Goal: Obtain resource: Obtain resource

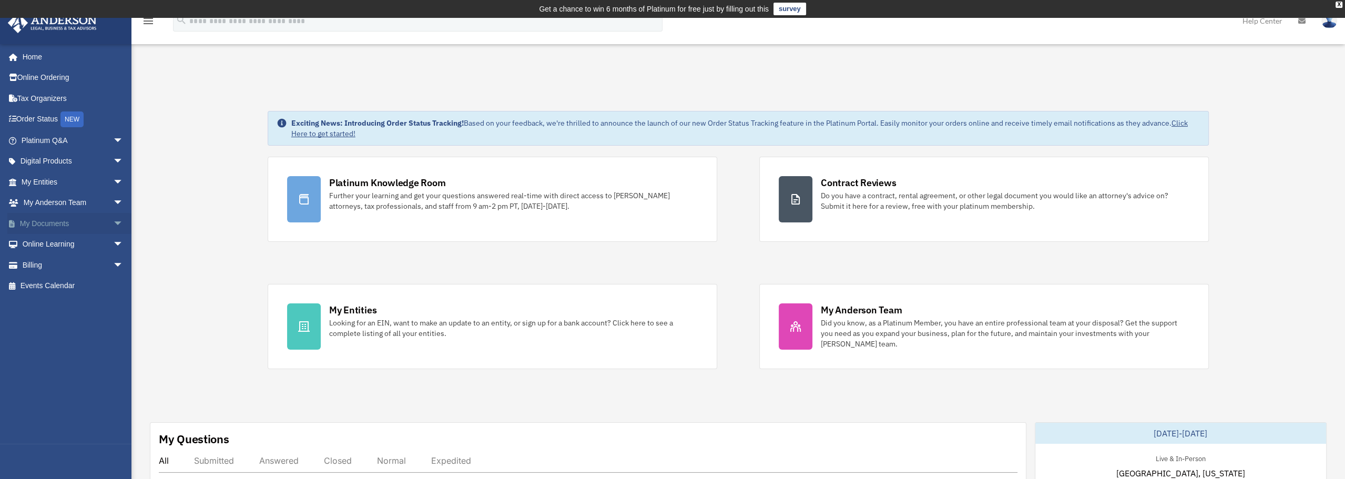
click at [73, 219] on link "My Documents arrow_drop_down" at bounding box center [73, 223] width 132 height 21
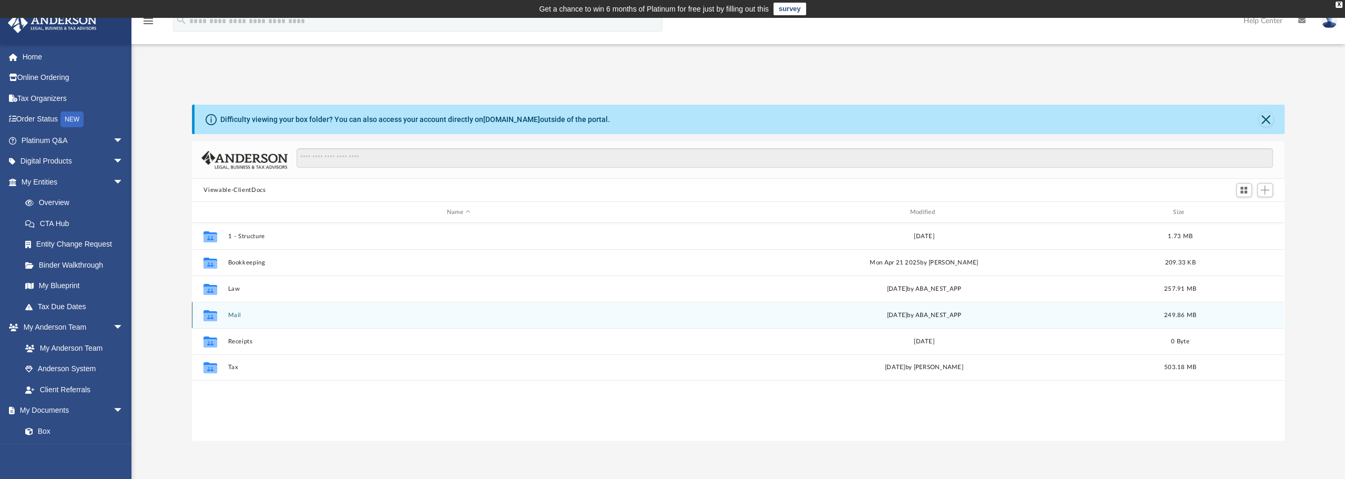
scroll to position [231, 1085]
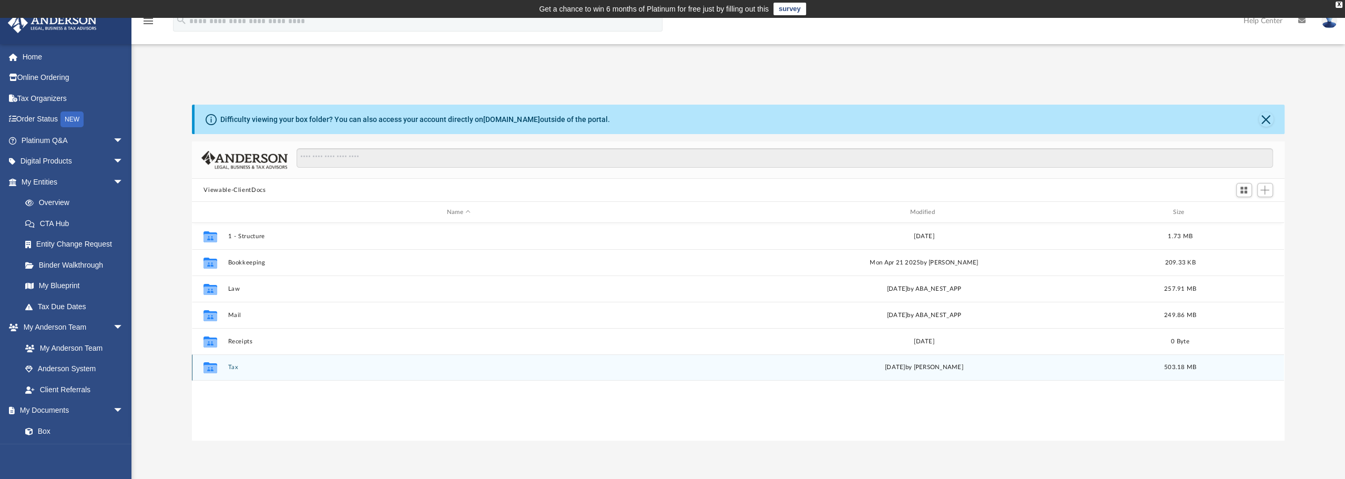
click at [241, 366] on button "Tax" at bounding box center [458, 367] width 461 height 7
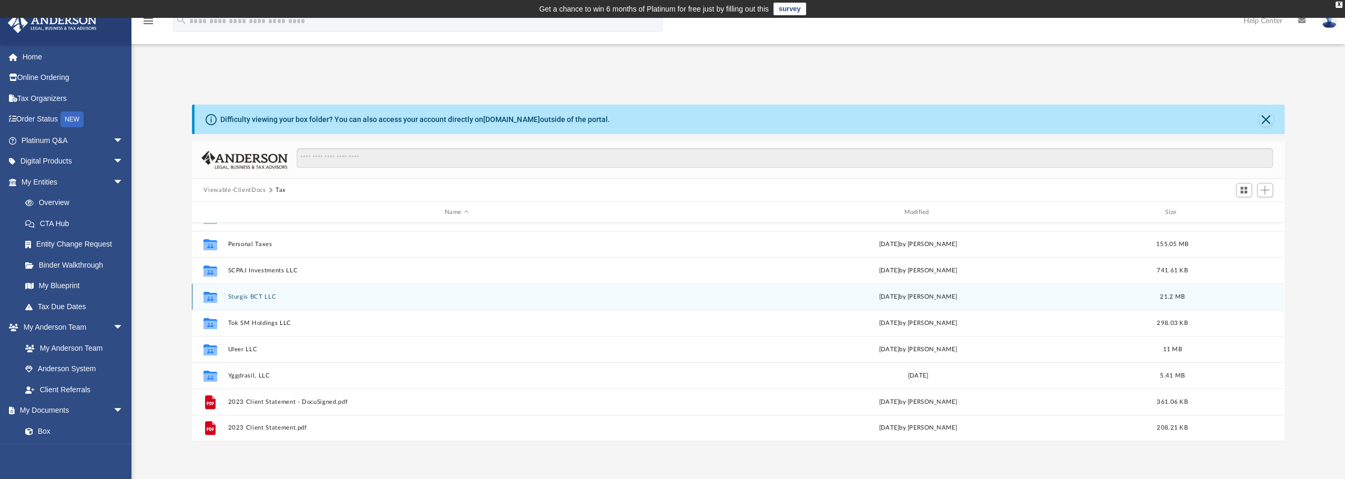
scroll to position [465, 0]
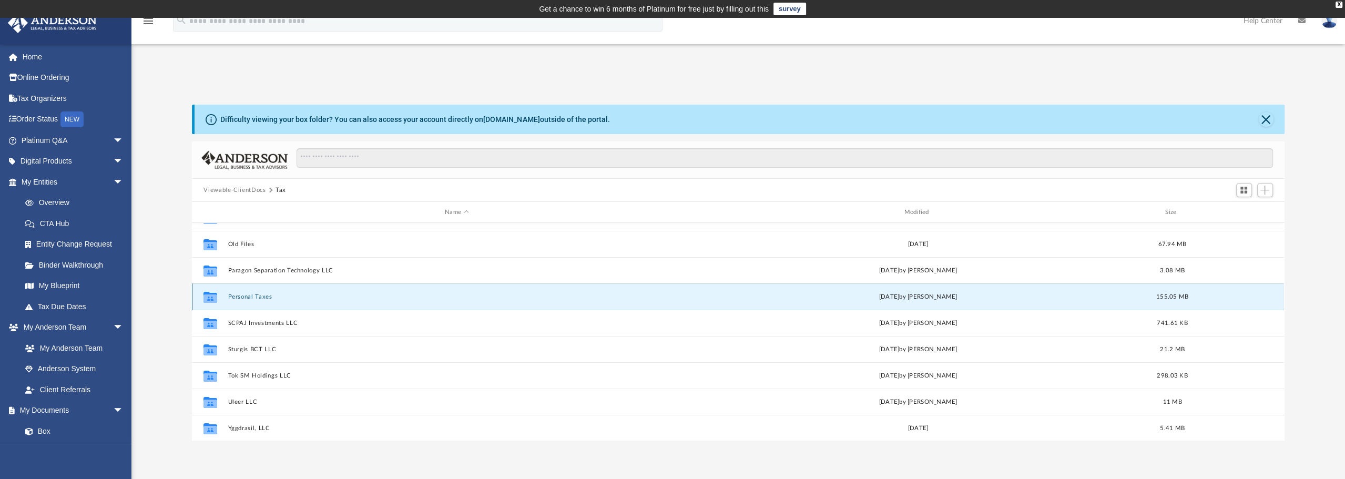
click at [262, 299] on button "Personal Taxes" at bounding box center [456, 296] width 457 height 7
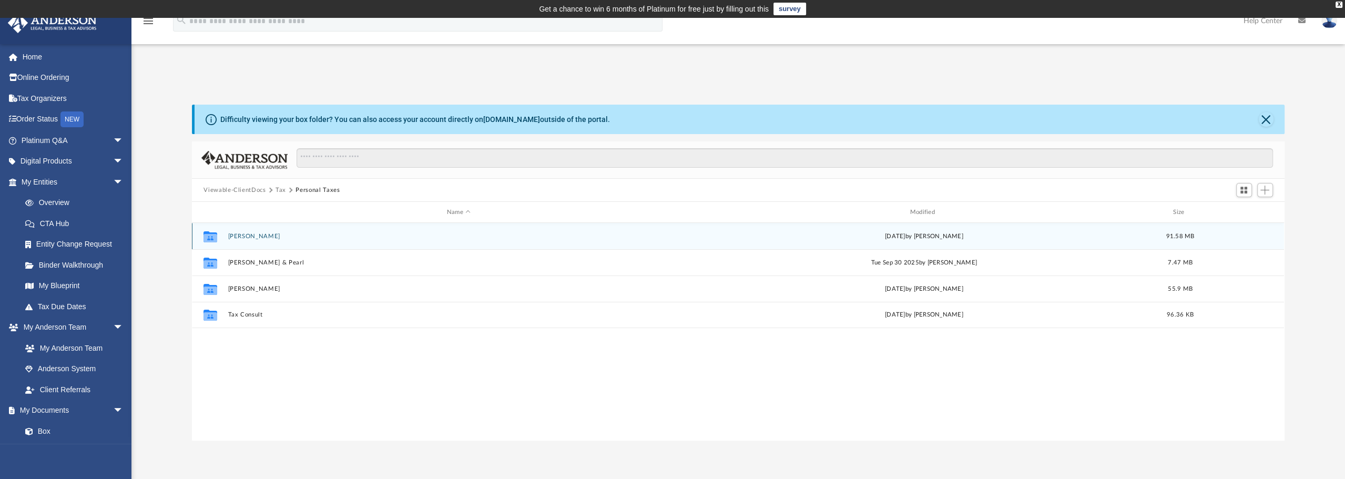
click at [265, 237] on button "Jorgensen, Bronk" at bounding box center [458, 236] width 461 height 7
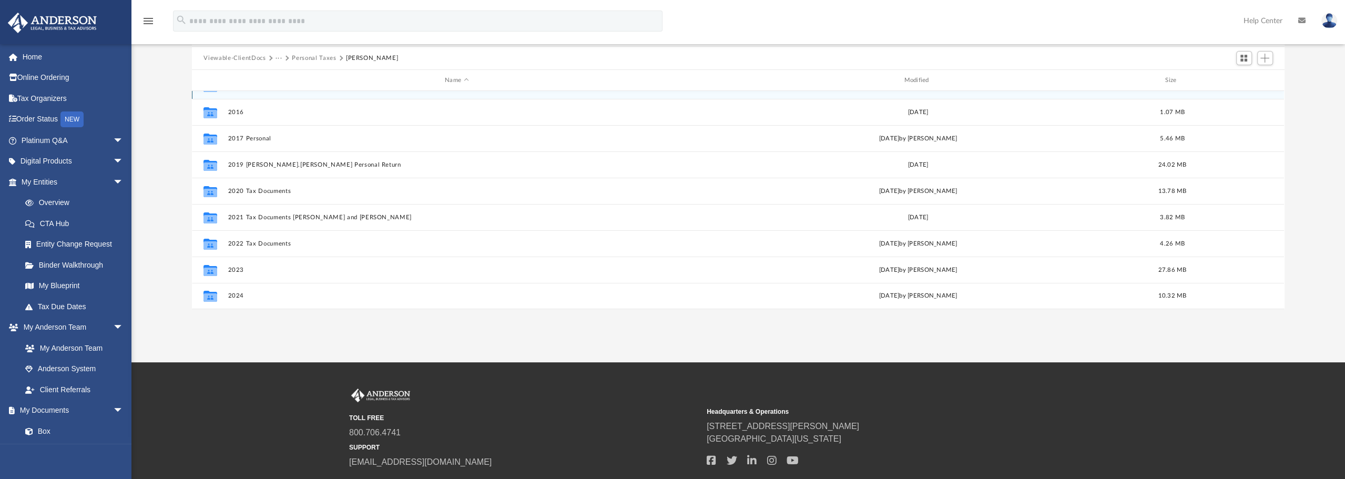
scroll to position [203, 0]
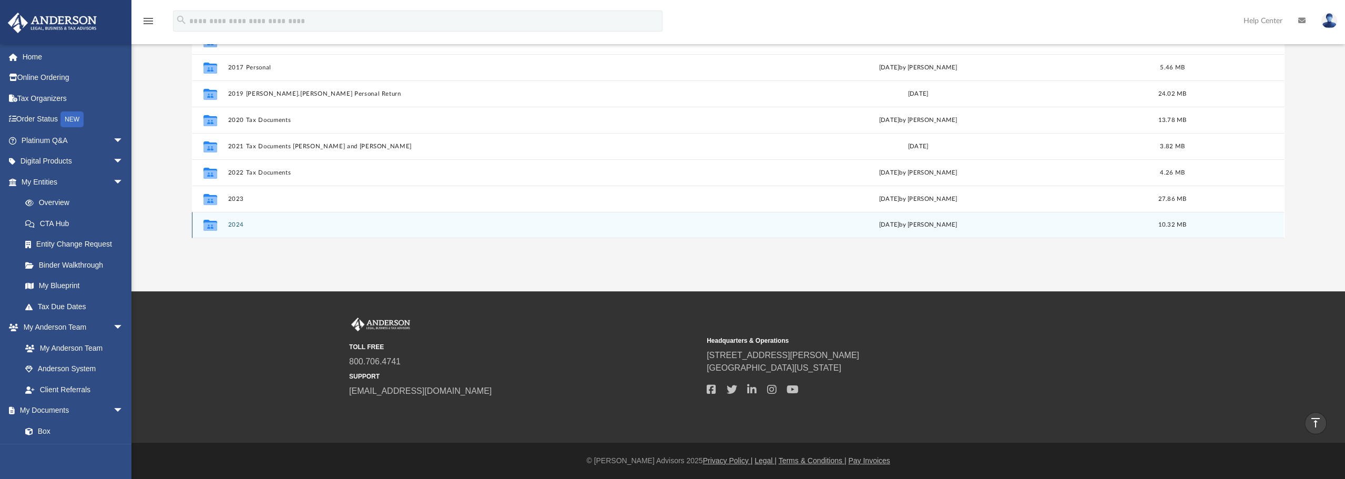
click at [238, 226] on button "2024" at bounding box center [456, 224] width 457 height 7
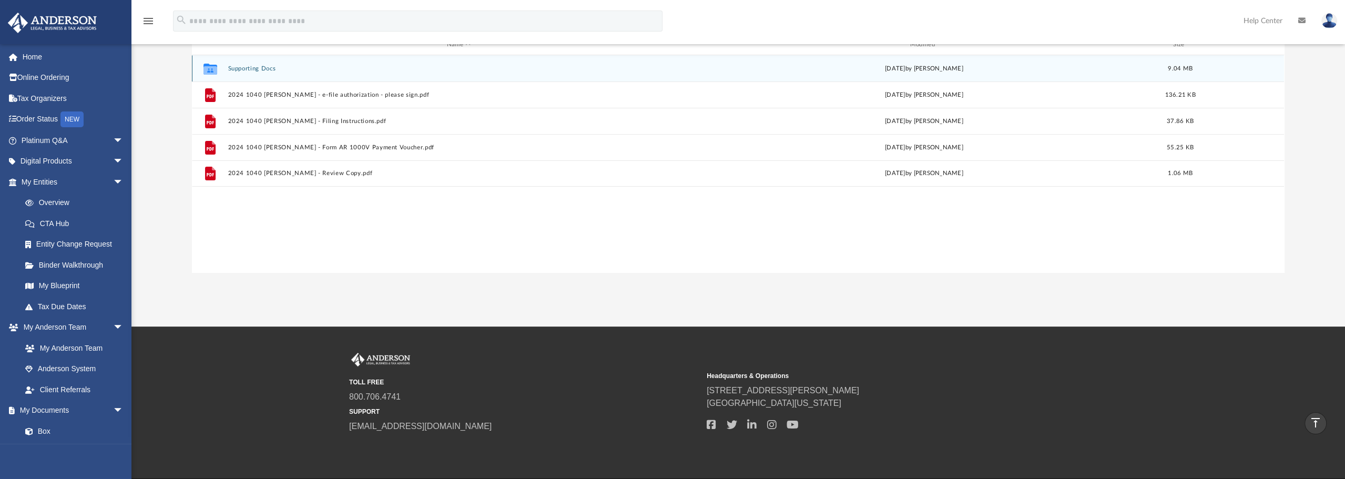
scroll to position [150, 0]
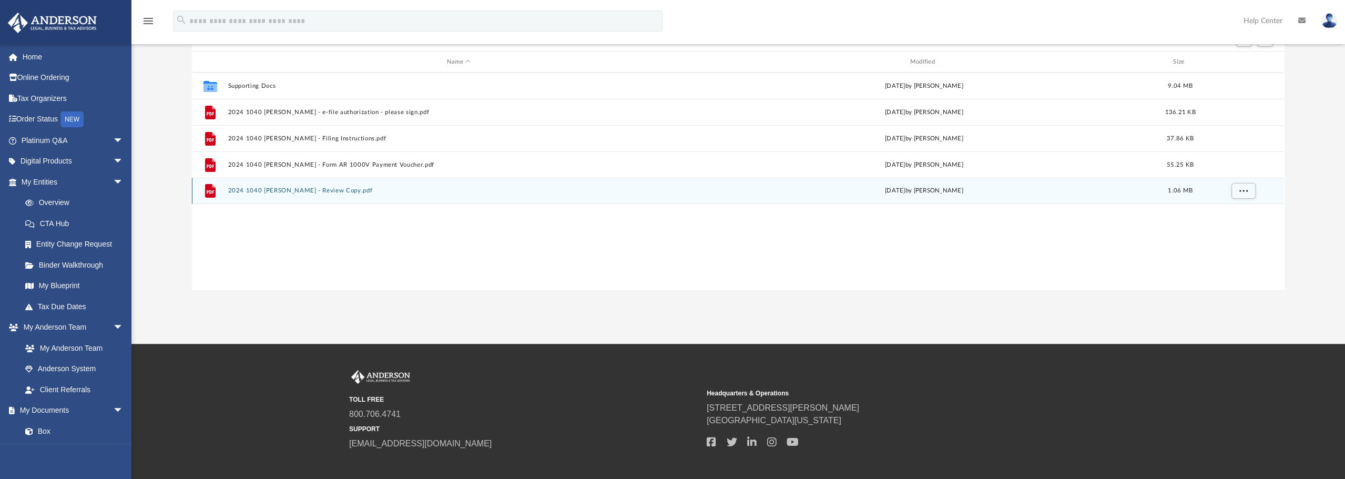
click at [347, 190] on button "2024 1040 Jorgensen, Bronk - Review Copy.pdf" at bounding box center [458, 190] width 461 height 7
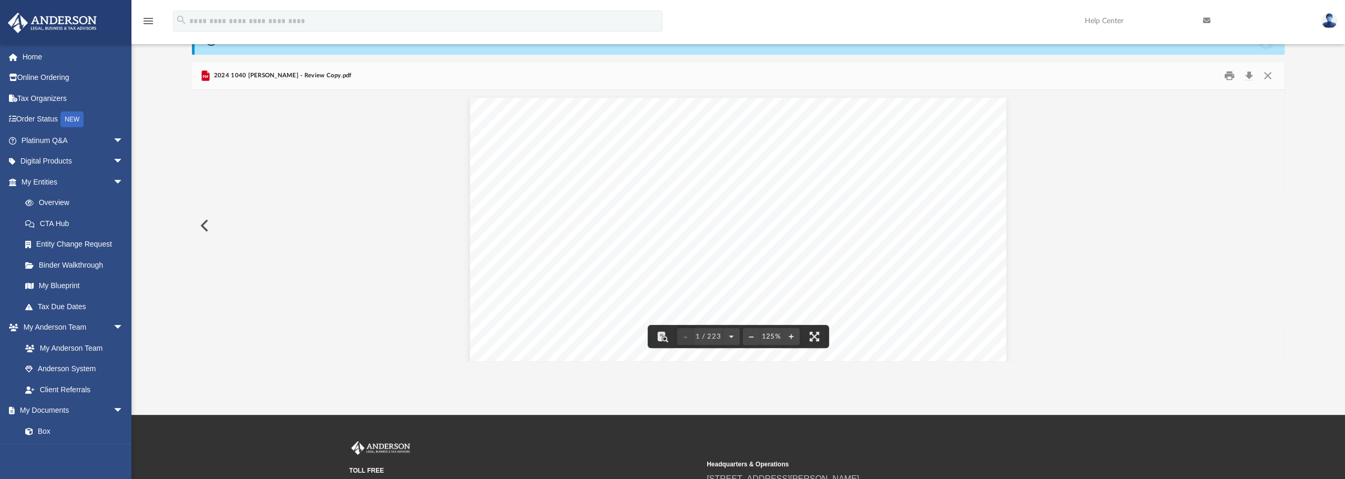
scroll to position [0, 0]
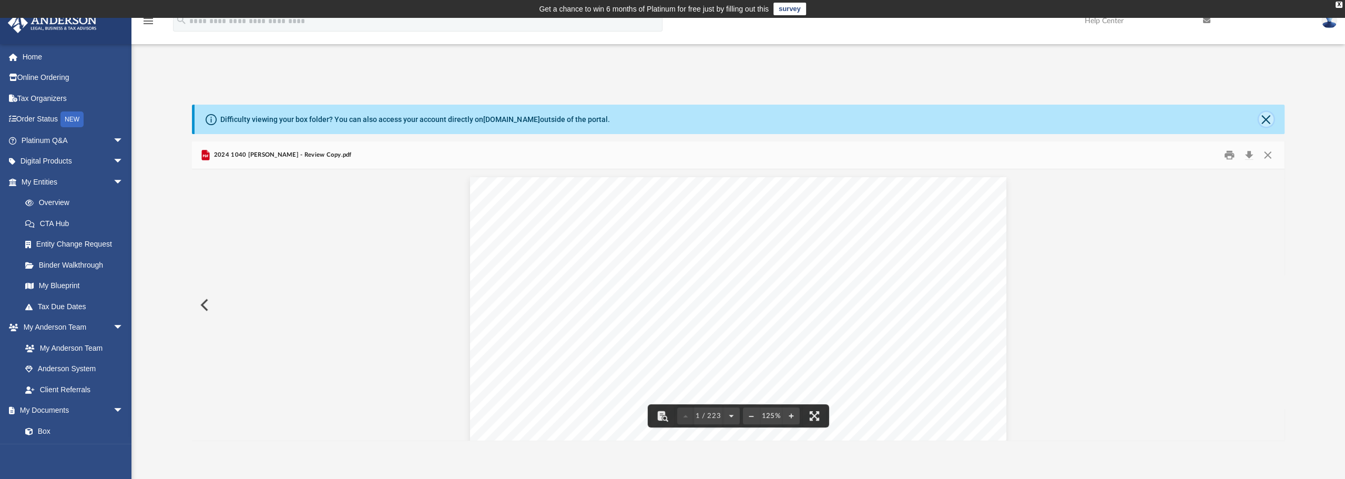
click at [1268, 118] on button "Close" at bounding box center [1266, 119] width 15 height 15
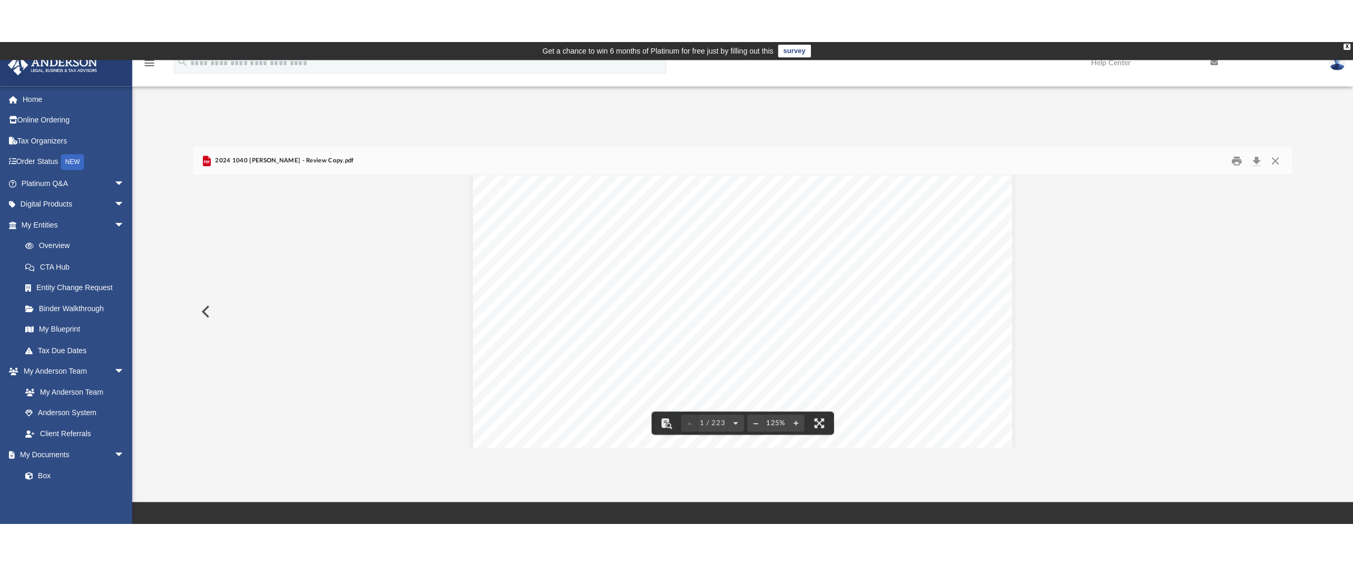
scroll to position [53, 0]
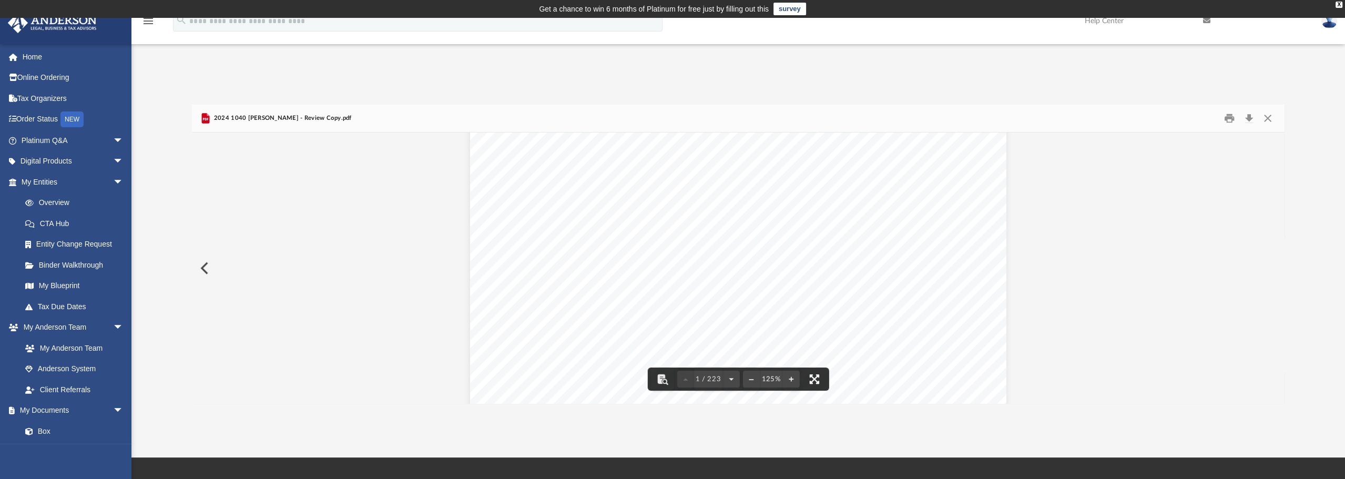
click at [817, 379] on button "File preview" at bounding box center [814, 379] width 23 height 23
click at [1270, 118] on button "Close" at bounding box center [1268, 118] width 19 height 16
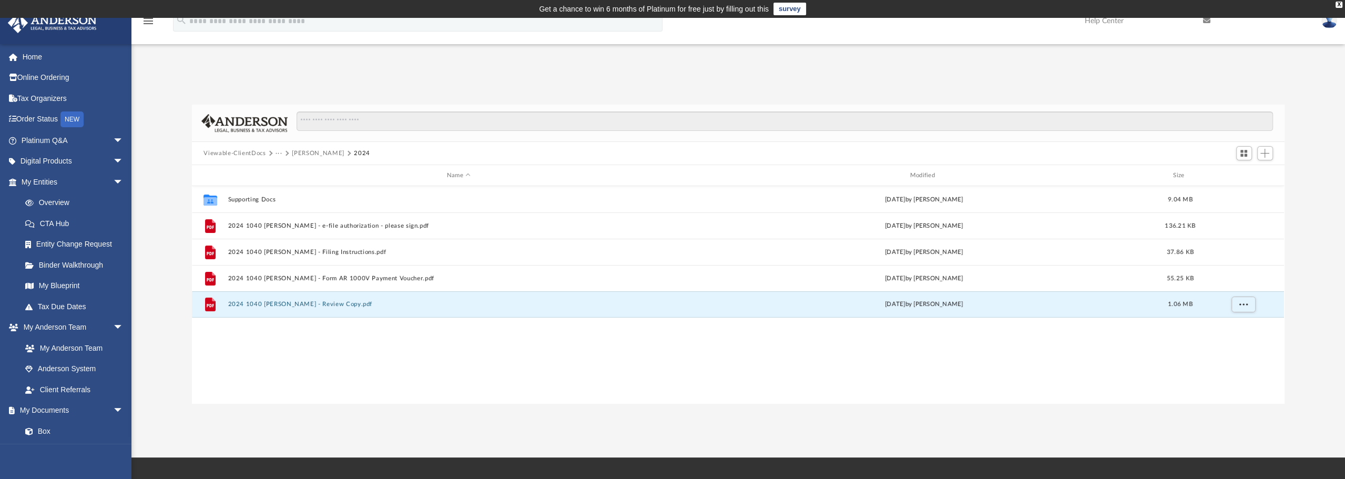
click at [298, 154] on button "Jorgensen, Bronk" at bounding box center [318, 153] width 52 height 9
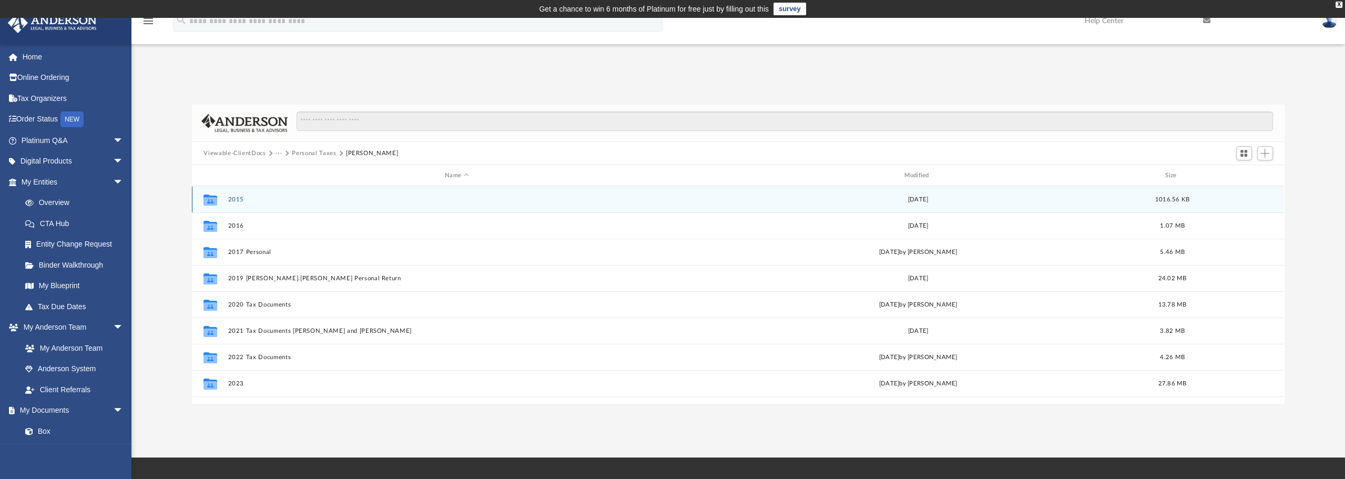
scroll to position [18, 0]
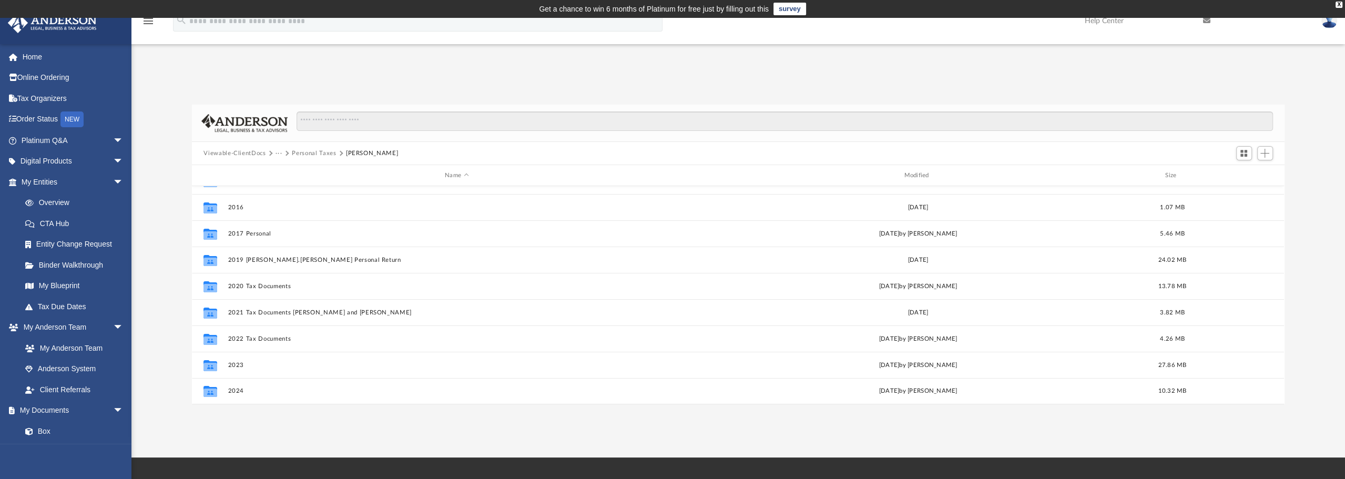
click at [299, 151] on button "Personal Taxes" at bounding box center [314, 153] width 44 height 9
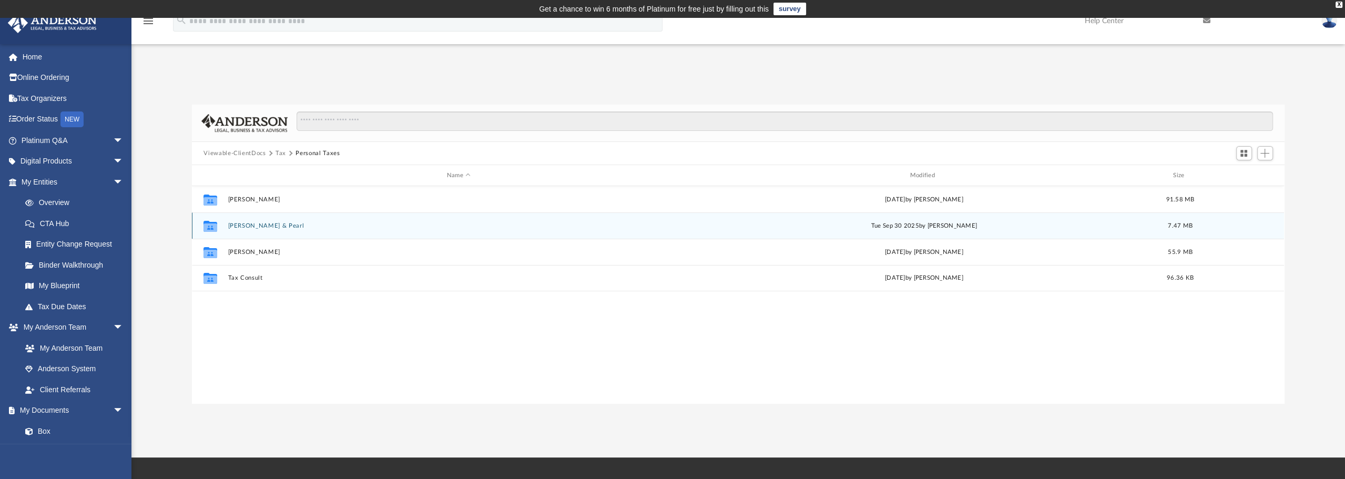
scroll to position [0, 0]
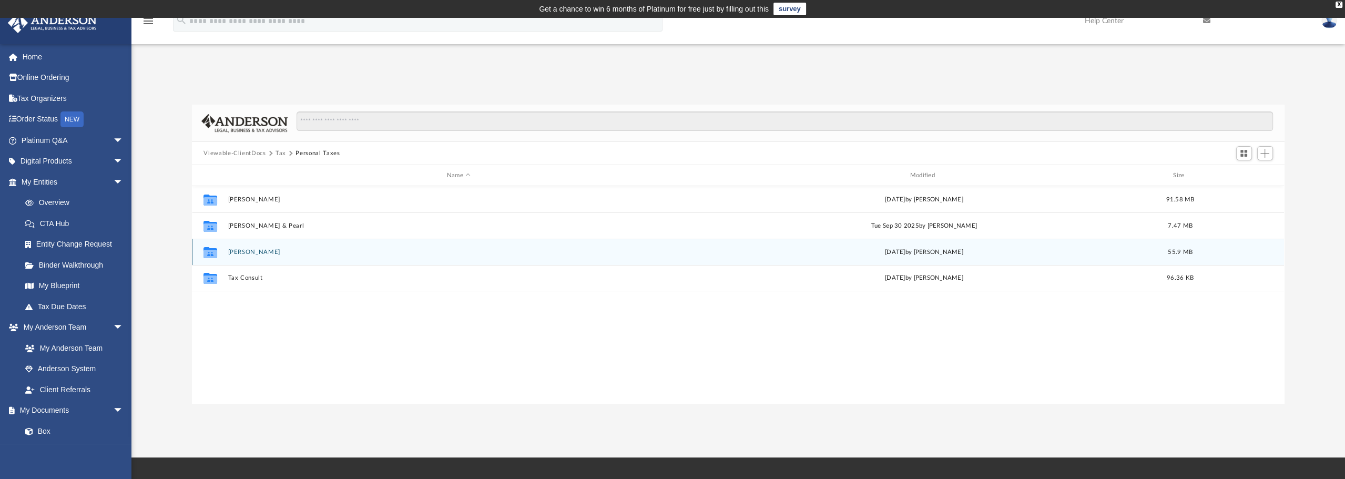
click at [268, 250] on button "Jorgensen, Thor" at bounding box center [458, 252] width 461 height 7
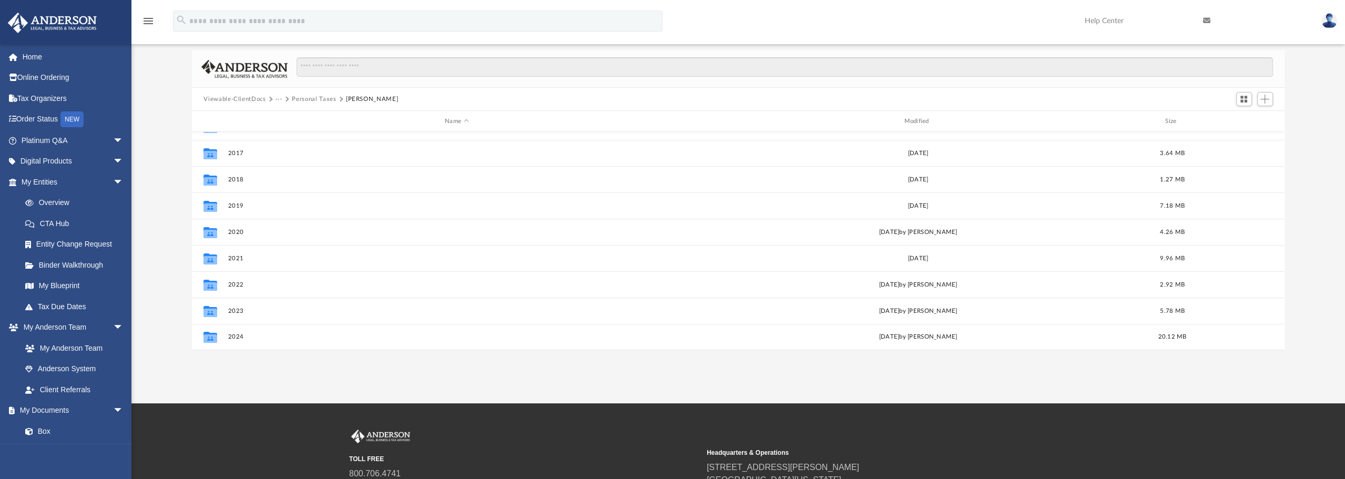
scroll to position [157, 0]
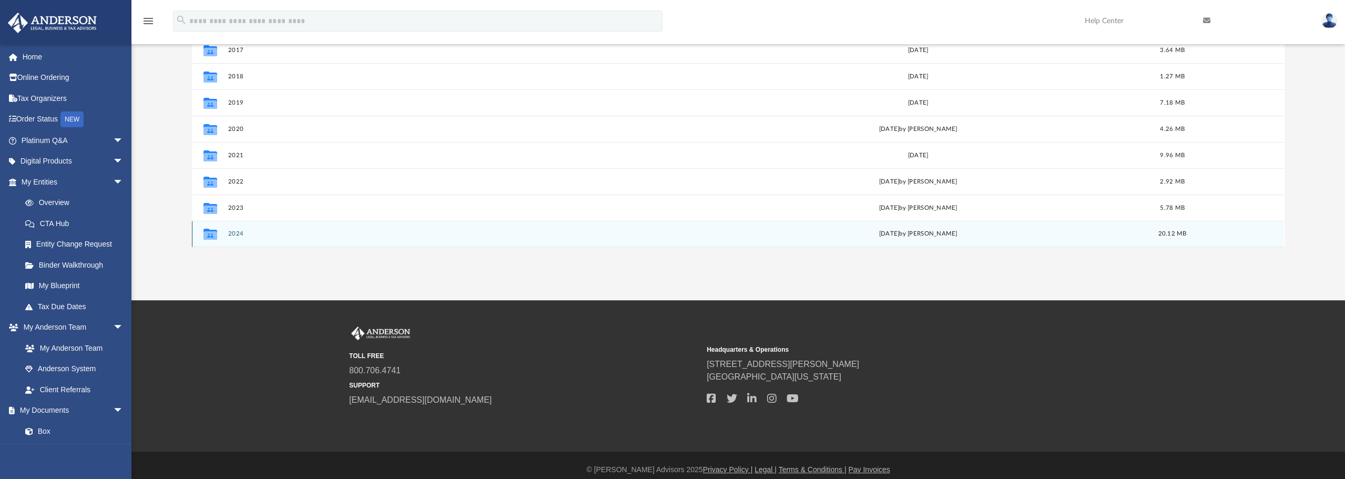
click at [240, 232] on button "2024" at bounding box center [456, 233] width 457 height 7
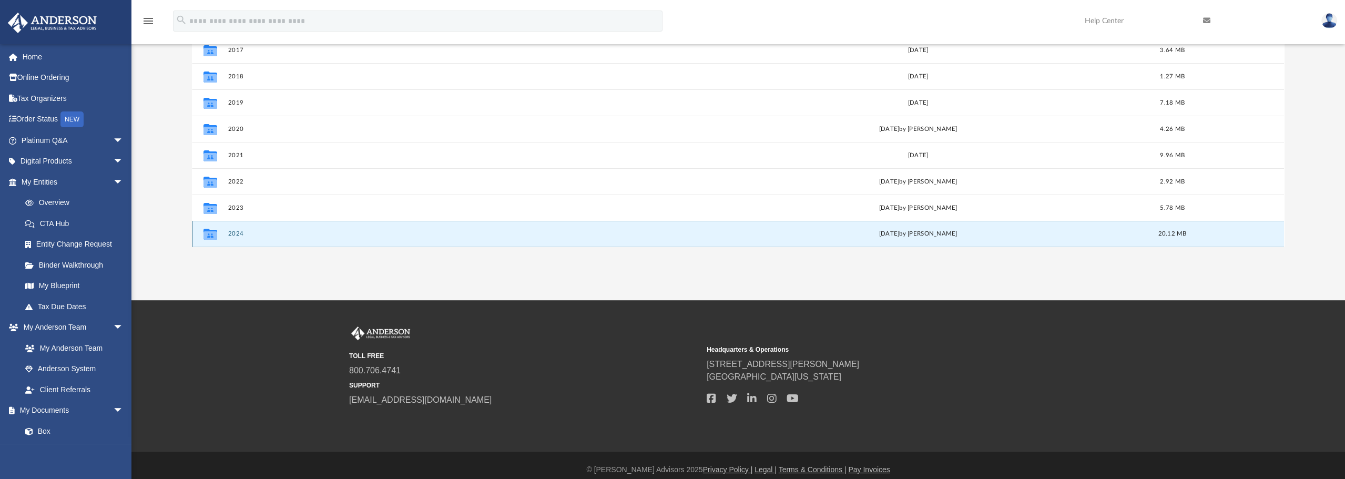
scroll to position [0, 0]
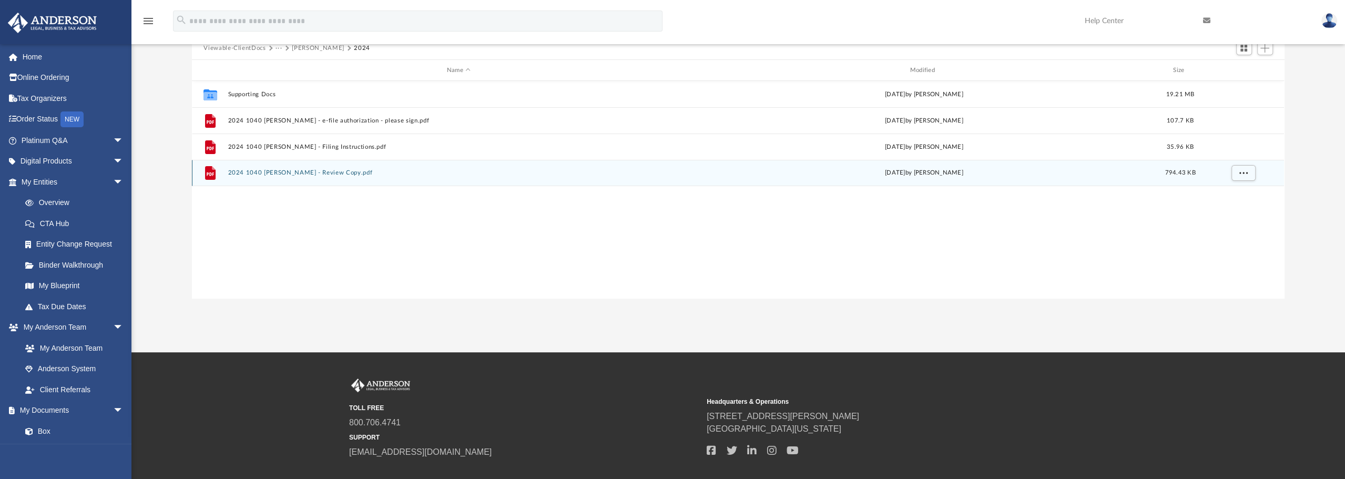
click at [346, 175] on button "2024 1040 Jorgensen, Thor - Review Copy.pdf" at bounding box center [458, 172] width 461 height 7
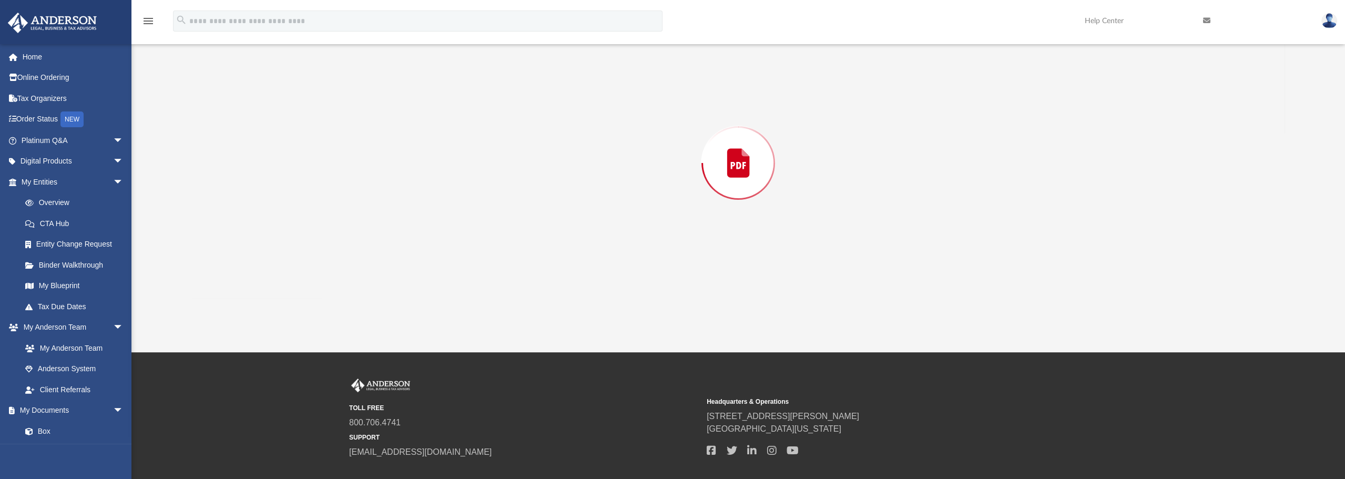
scroll to position [105, 0]
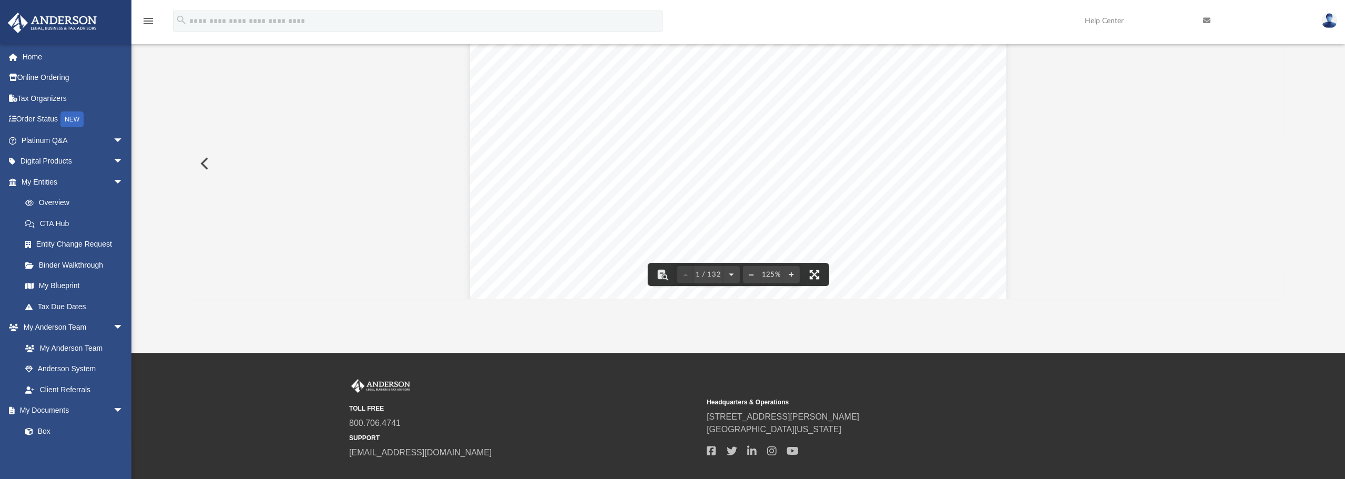
click at [819, 272] on button "File preview" at bounding box center [814, 274] width 23 height 23
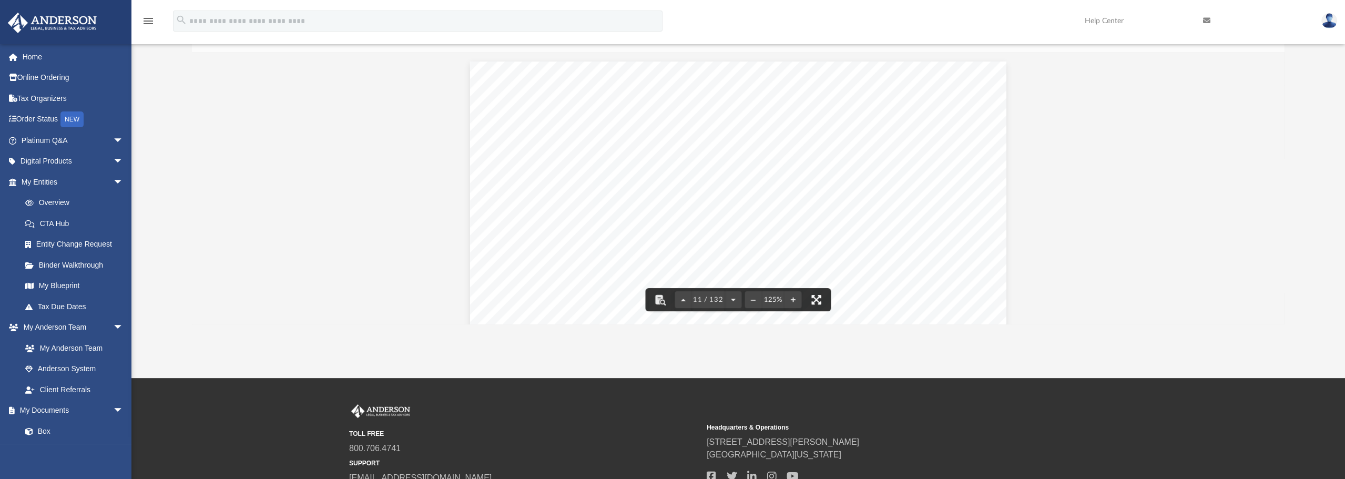
scroll to position [231, 1085]
